Goal: Communication & Community: Answer question/provide support

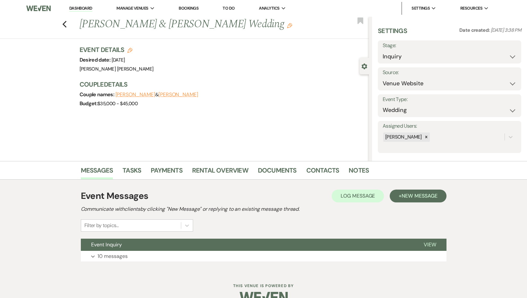
scroll to position [14, 0]
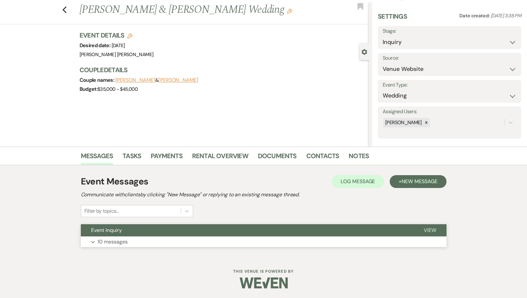
click at [113, 237] on button "Expand 10 messages" at bounding box center [263, 241] width 365 height 11
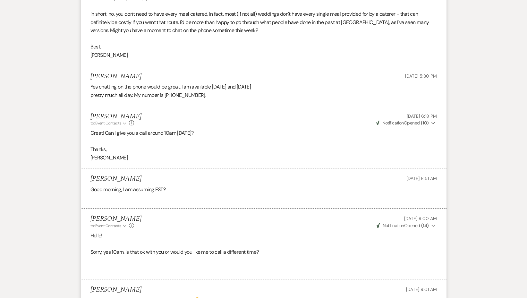
scroll to position [1666, 0]
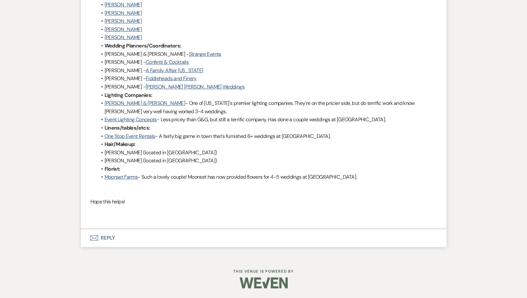
click at [114, 242] on button "Envelope Reply" at bounding box center [263, 238] width 365 height 18
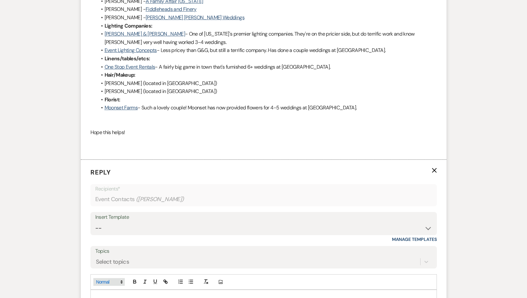
scroll to position [1756, 0]
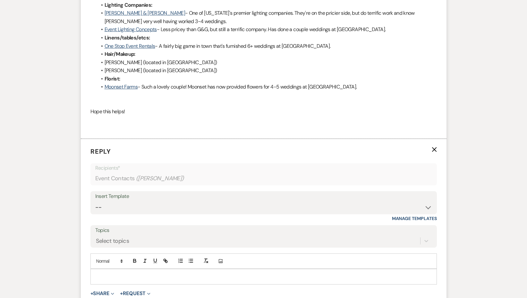
click at [121, 271] on div at bounding box center [263, 276] width 345 height 15
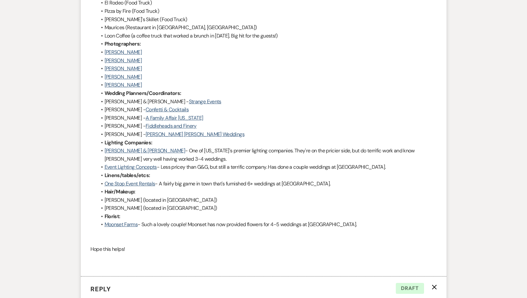
scroll to position [1874, 0]
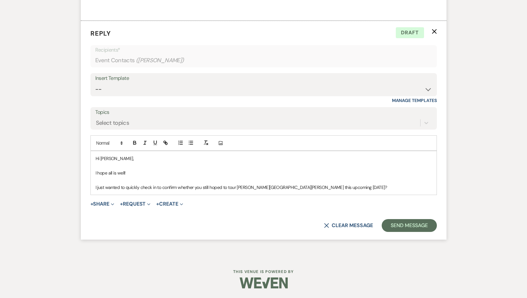
click at [220, 175] on p "I hope all is well!" at bounding box center [263, 172] width 336 height 7
click at [272, 187] on p "I just wanted to quickly check in to confirm whether you still hoped to tour Ka…" at bounding box center [263, 187] width 336 height 7
click at [322, 185] on p "I just wanted to quickly check in to confirm whether you still hoped to tour Ka…" at bounding box center [263, 187] width 336 height 7
click at [346, 185] on p "I just wanted to quickly check in to confirm whether you still hoped to tour Ka…" at bounding box center [263, 187] width 336 height 7
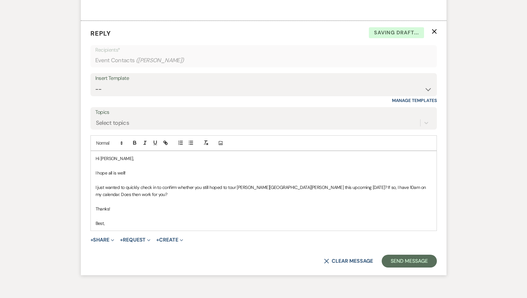
click at [212, 202] on p at bounding box center [263, 201] width 336 height 7
click at [135, 222] on p "Best," at bounding box center [263, 223] width 336 height 7
click at [112, 223] on p "Best," at bounding box center [263, 223] width 336 height 7
click at [411, 256] on button "Send Message" at bounding box center [408, 260] width 55 height 13
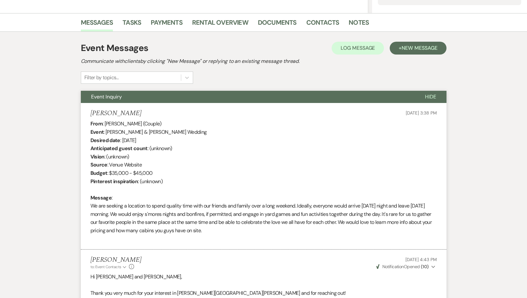
scroll to position [158, 0]
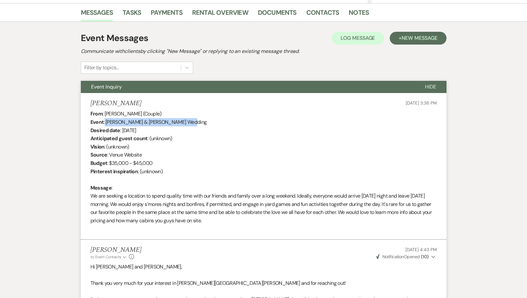
drag, startPoint x: 105, startPoint y: 122, endPoint x: 179, endPoint y: 122, distance: 74.7
click at [179, 122] on div "From : Morgan Bueker (Couple) Event : Matthew Klixbull & Morgan Bueker's Weddin…" at bounding box center [263, 171] width 346 height 123
copy div "Matthew Klixbull & Morgan Bueker'"
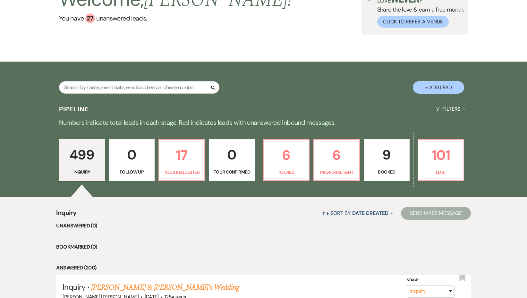
scroll to position [64, 0]
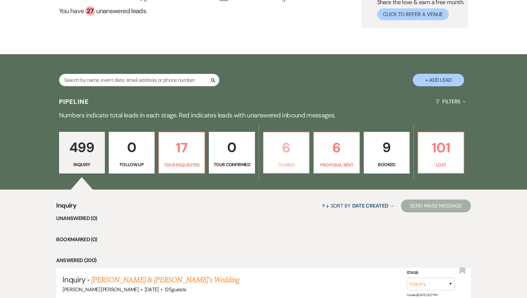
click at [287, 159] on link "6 Toured" at bounding box center [286, 153] width 46 height 42
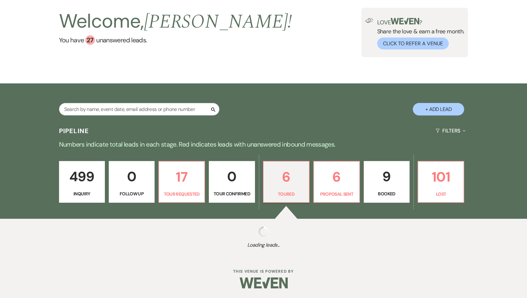
select select "5"
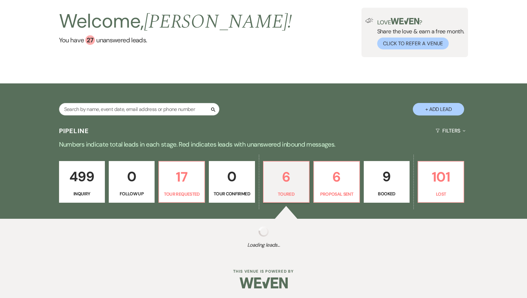
select select "5"
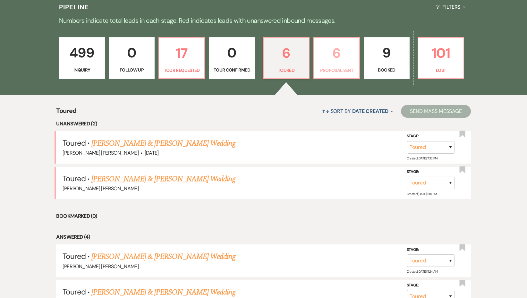
click at [333, 58] on p "6" at bounding box center [336, 52] width 37 height 21
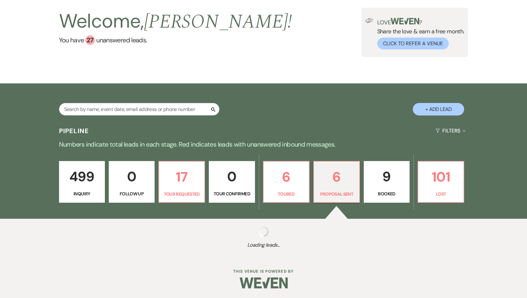
scroll to position [159, 0]
select select "6"
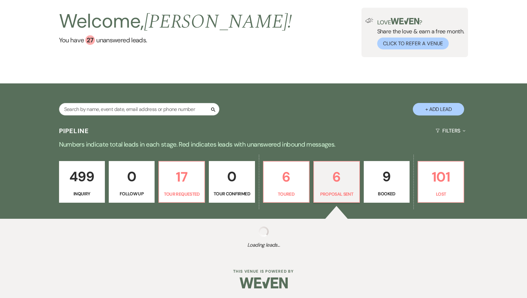
select select "6"
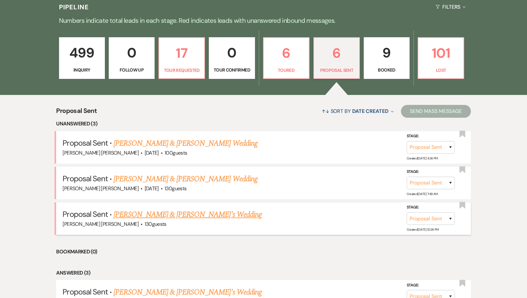
click at [184, 219] on link "[PERSON_NAME] & [PERSON_NAME]'s Wedding" at bounding box center [187, 215] width 148 height 12
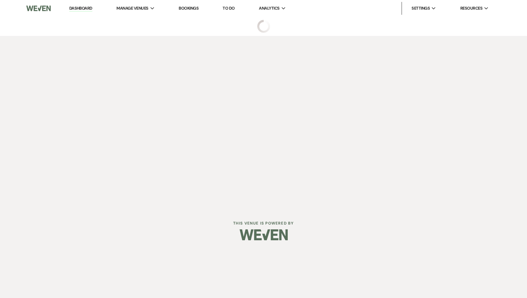
select select "6"
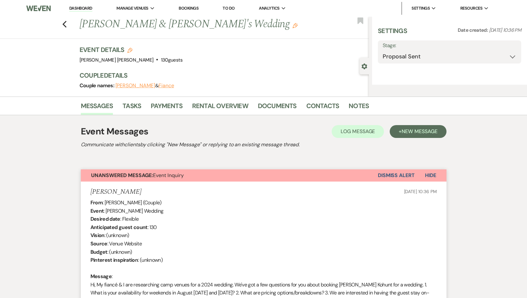
select select "5"
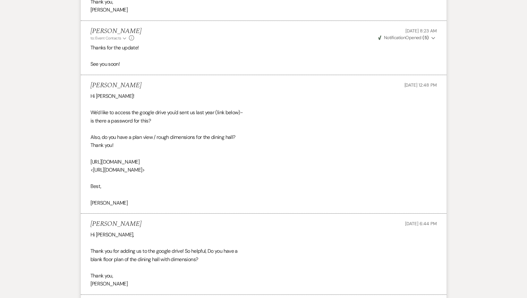
scroll to position [6053, 0]
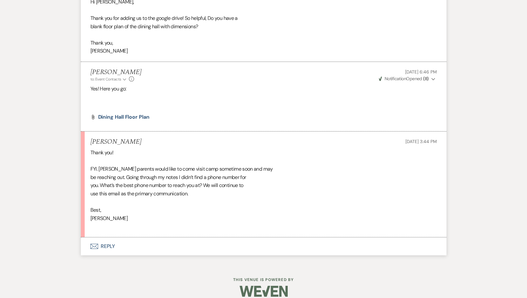
click at [119, 237] on button "Envelope Reply" at bounding box center [263, 246] width 365 height 18
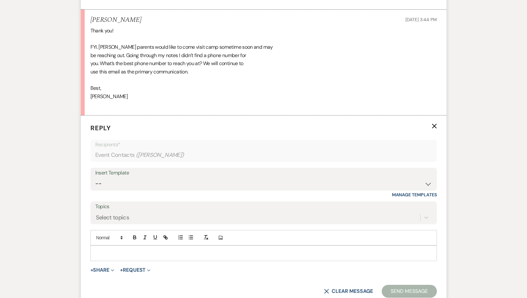
scroll to position [6175, 0]
click at [133, 245] on div at bounding box center [263, 252] width 345 height 15
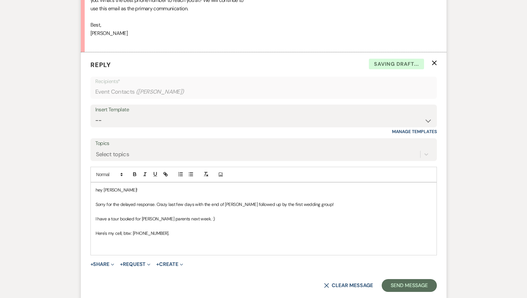
scroll to position [6239, 0]
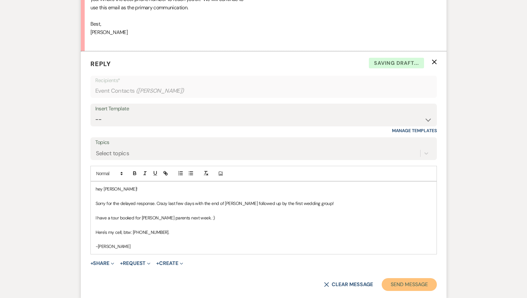
click at [415, 278] on button "Send Message" at bounding box center [408, 284] width 55 height 13
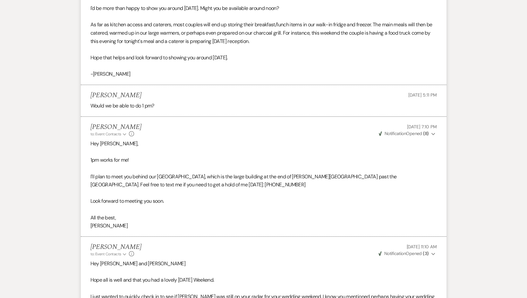
scroll to position [863, 0]
